Goal: Navigation & Orientation: Find specific page/section

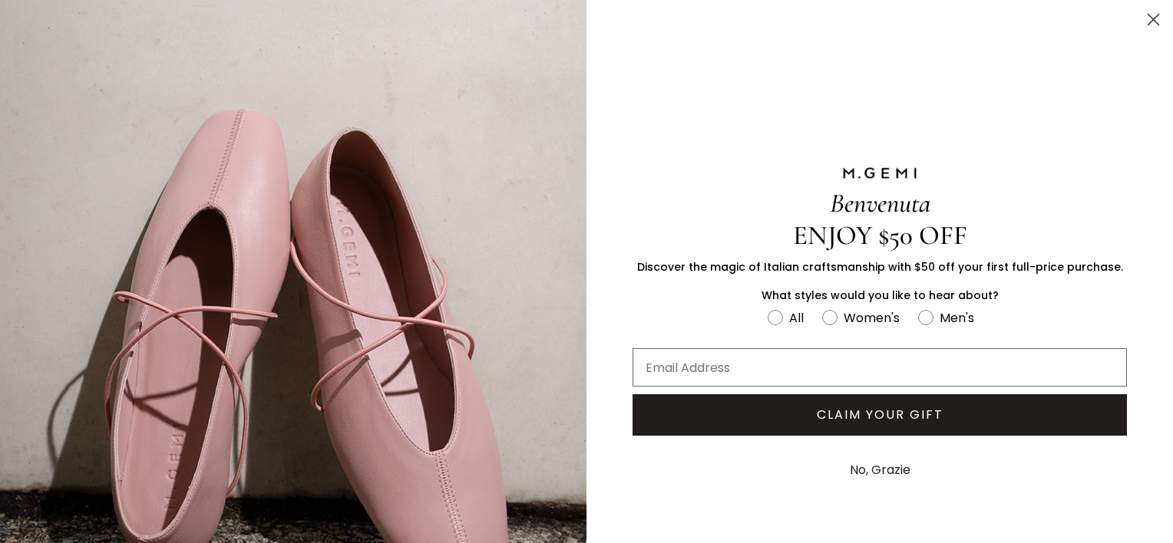
click at [1141, 18] on circle "Close dialog" at bounding box center [1153, 19] width 25 height 25
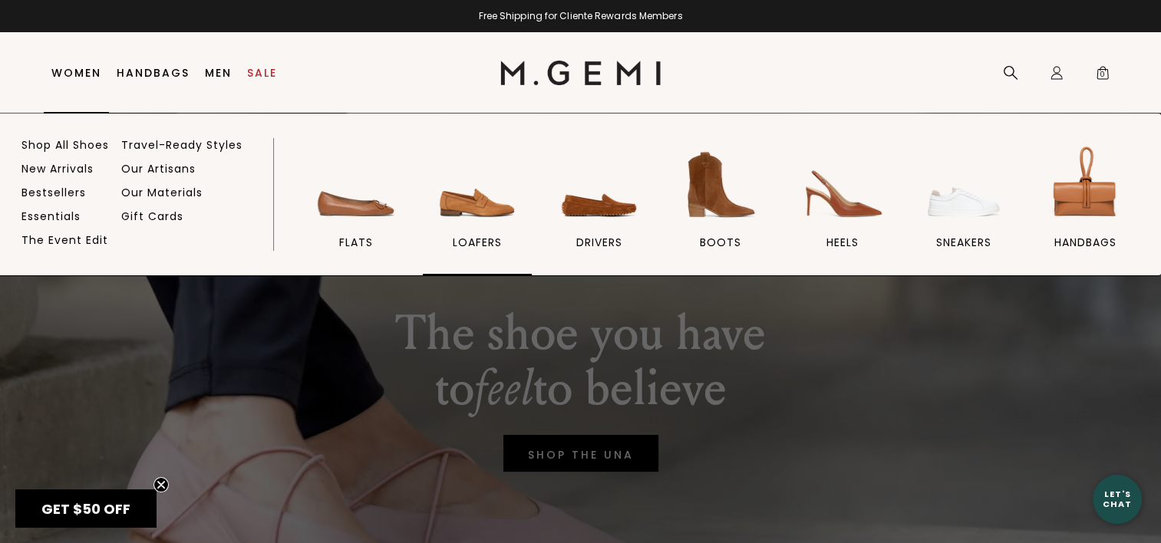
click at [468, 205] on img at bounding box center [477, 185] width 86 height 86
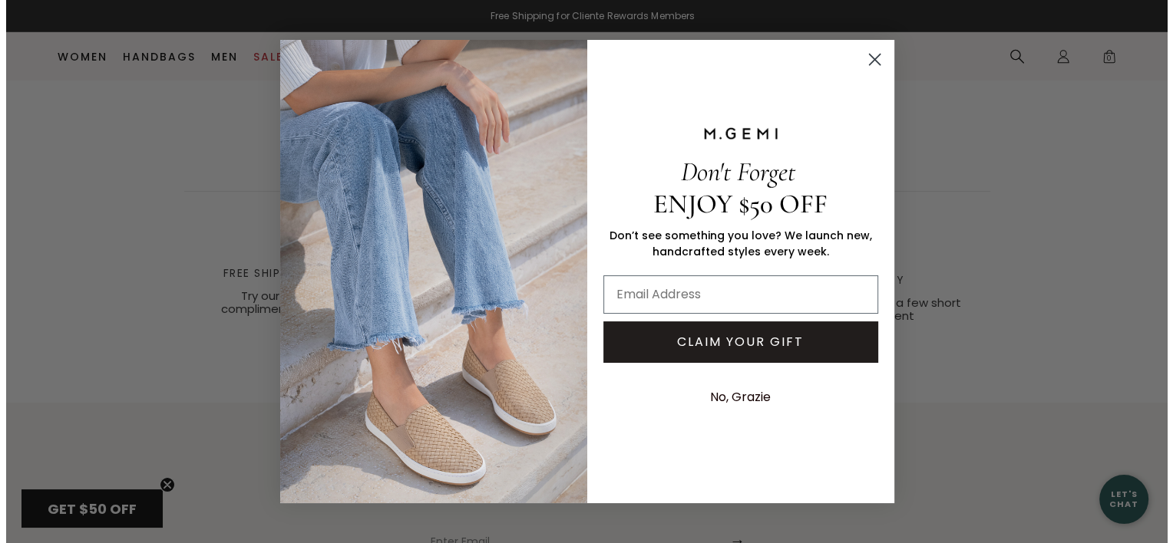
scroll to position [4640, 0]
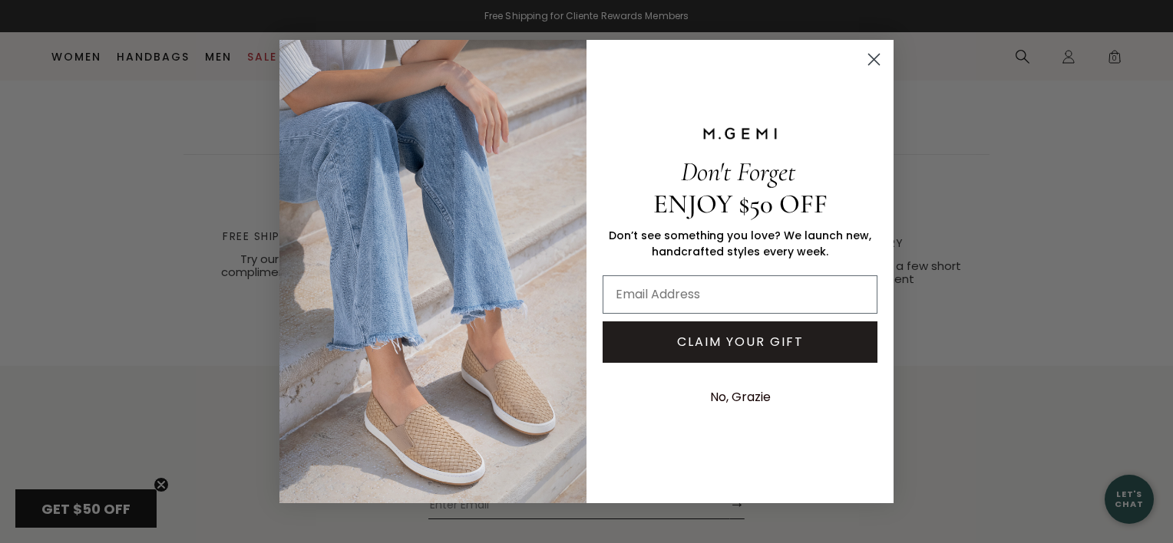
click at [872, 58] on icon "Close dialog" at bounding box center [874, 59] width 11 height 11
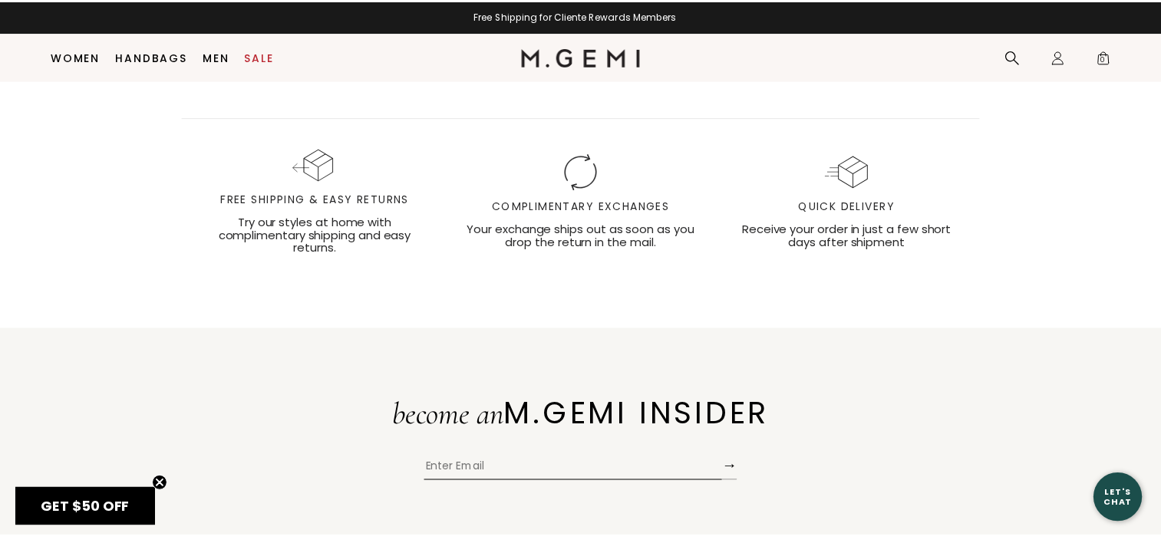
scroll to position [4603, 0]
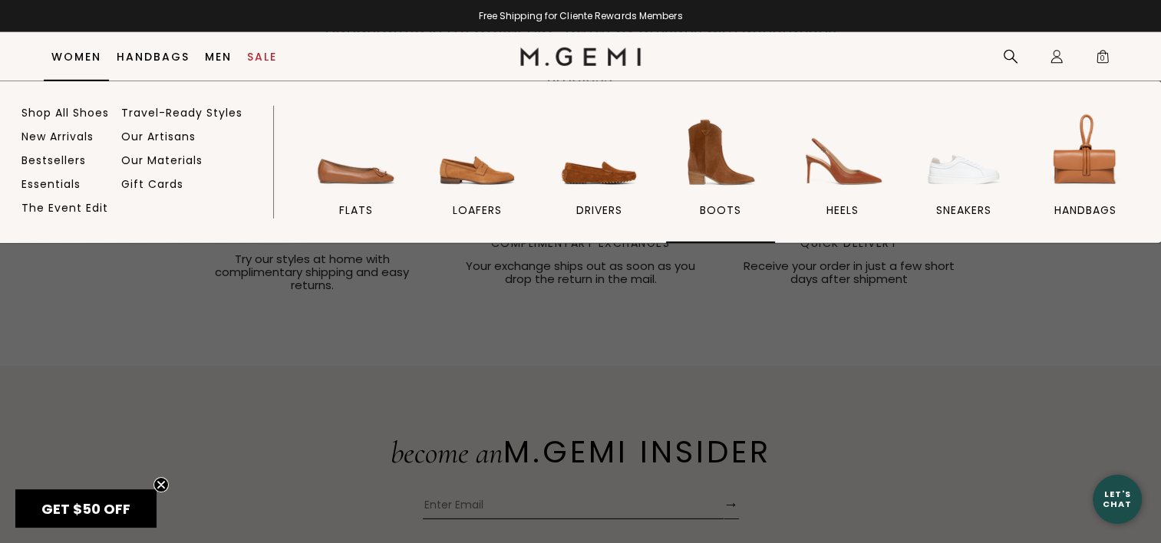
click at [715, 178] on img at bounding box center [721, 153] width 86 height 86
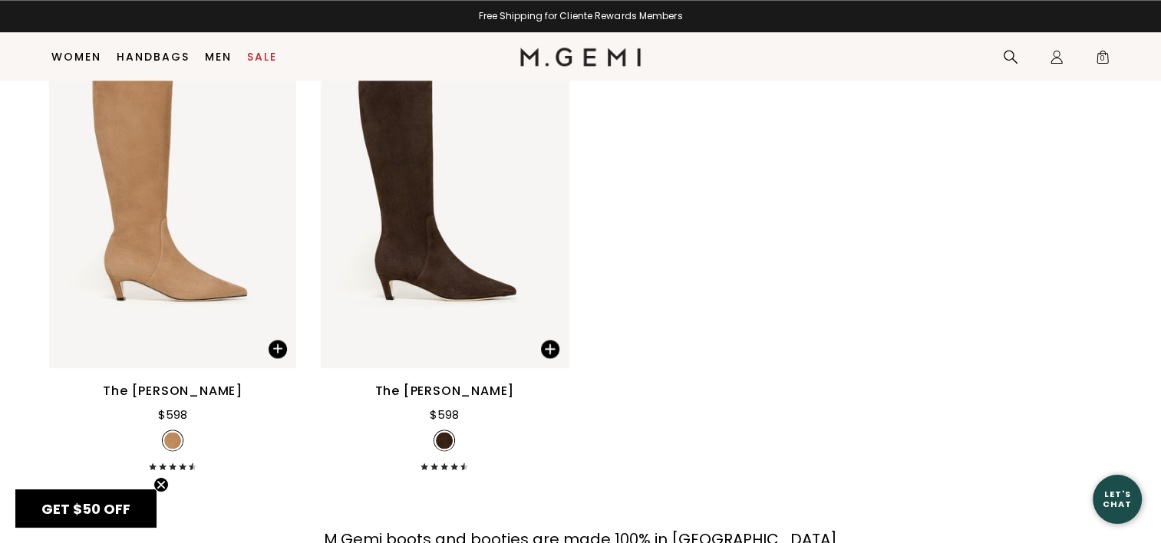
scroll to position [2162, 0]
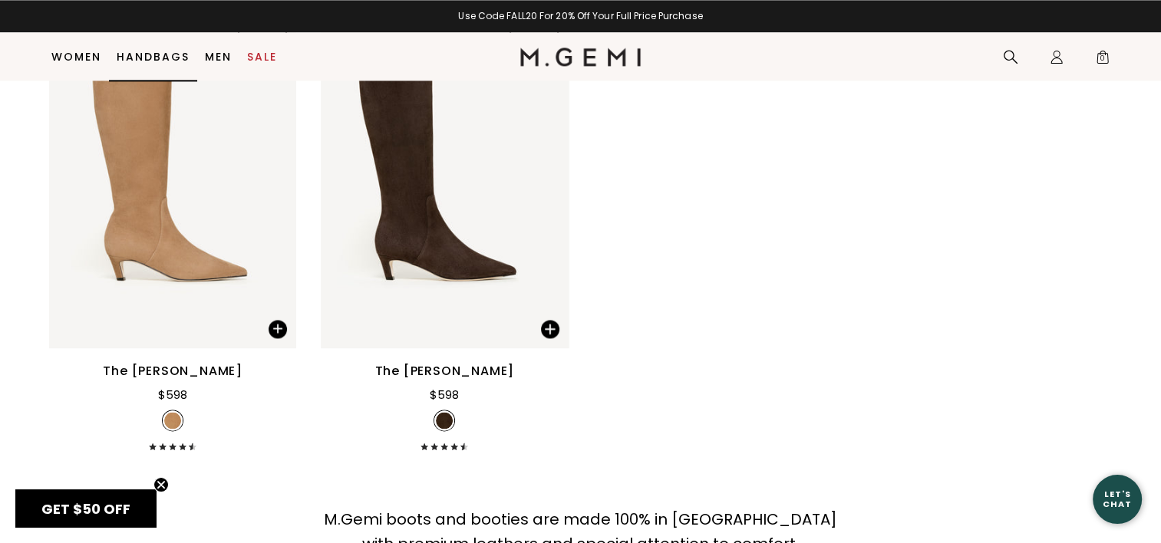
click at [128, 51] on link "Handbags" at bounding box center [153, 57] width 73 height 12
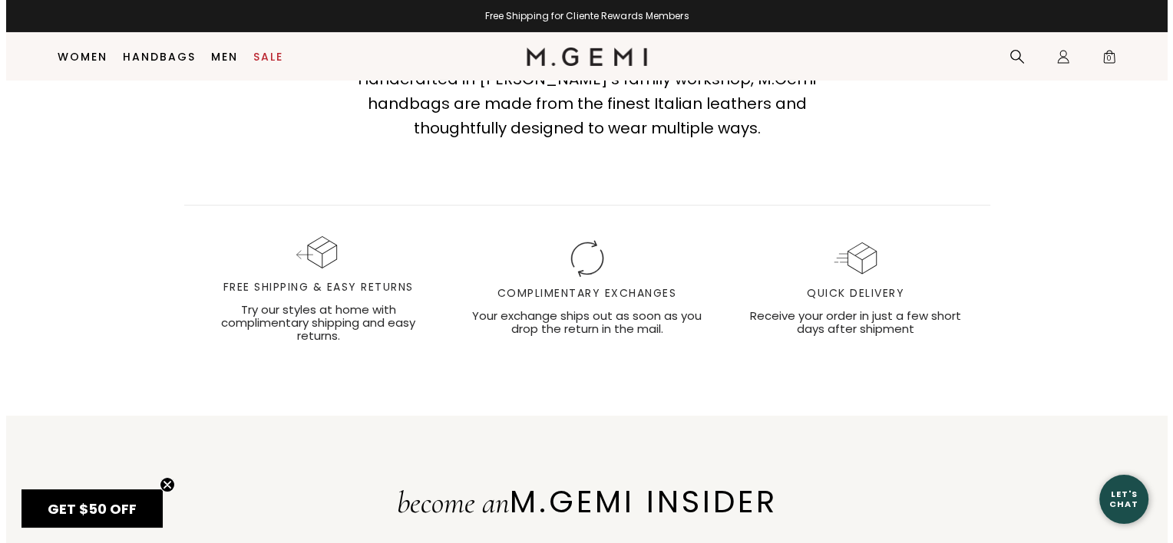
scroll to position [5569, 0]
